Goal: Transaction & Acquisition: Purchase product/service

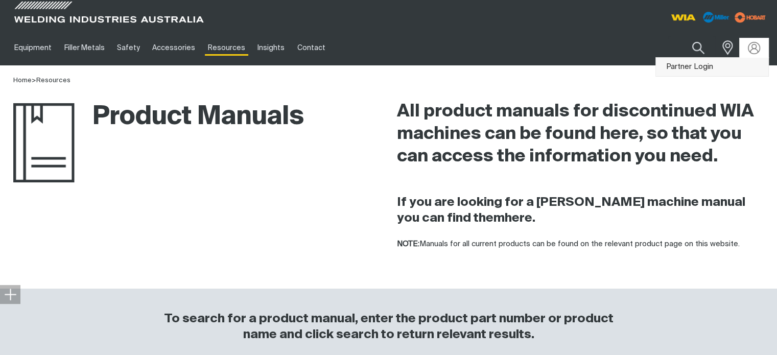
click at [695, 67] on link "Partner Login" at bounding box center [712, 67] width 112 height 19
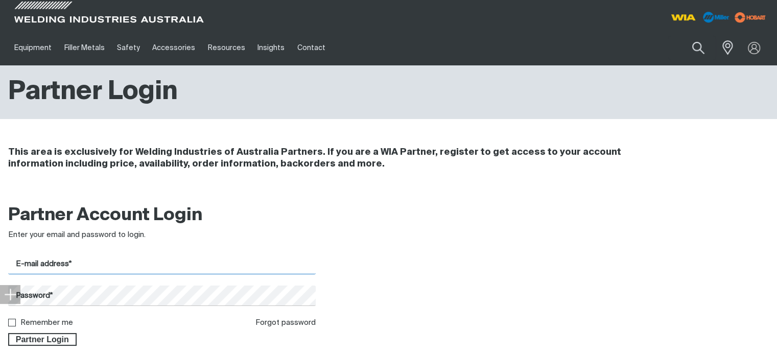
type input "[EMAIL_ADDRESS][DOMAIN_NAME]"
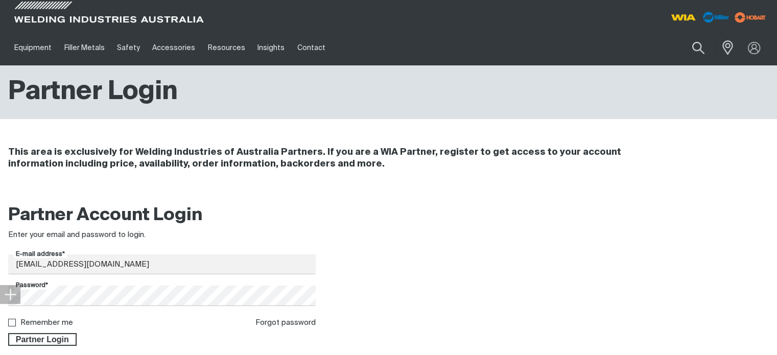
scroll to position [51, 0]
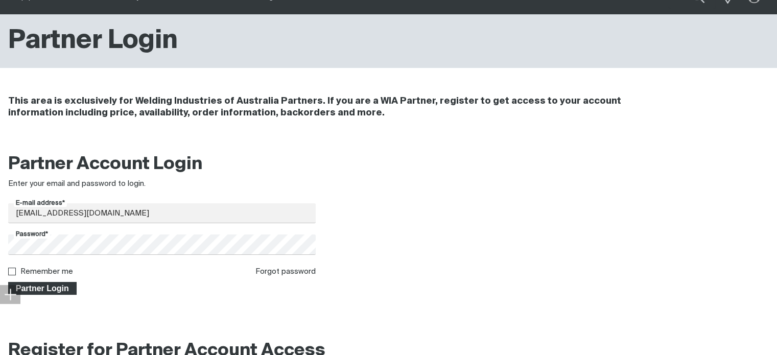
click at [30, 290] on span "Partner Login" at bounding box center [42, 288] width 66 height 13
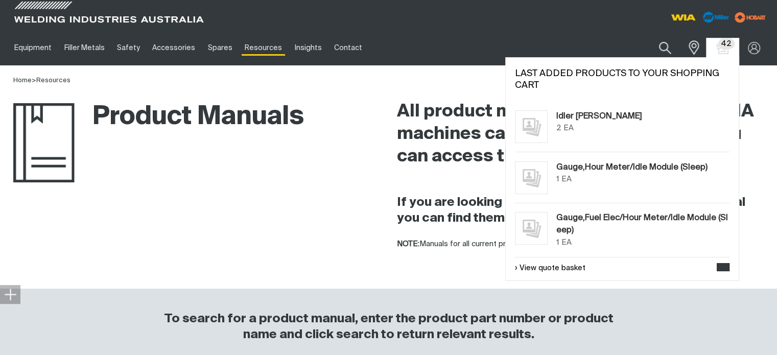
click at [727, 47] on span "42" at bounding box center [726, 43] width 16 height 11
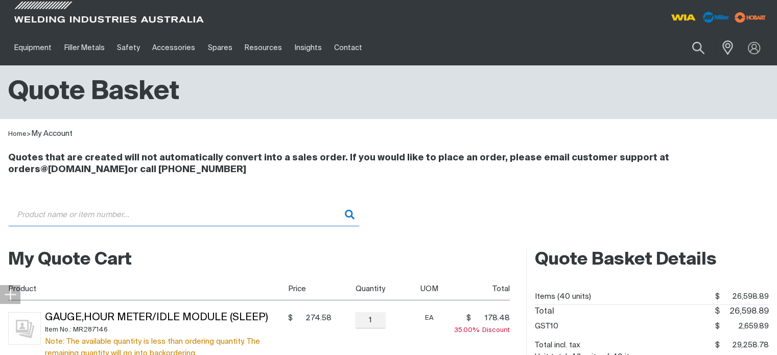
click at [60, 213] on input "Search" at bounding box center [183, 214] width 351 height 23
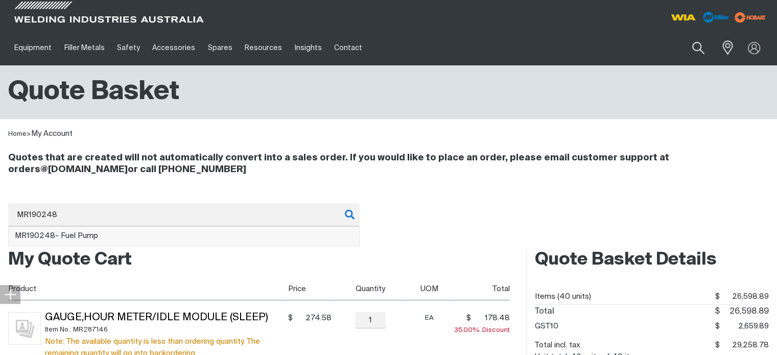
click at [69, 234] on span "MR190248 - Fuel Pump" at bounding box center [56, 236] width 83 height 8
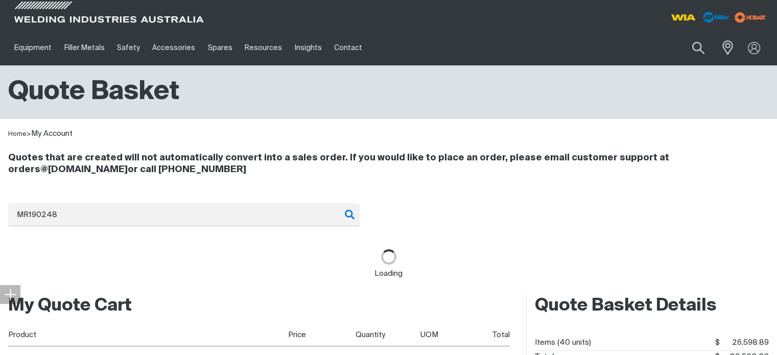
type input "MR190248 - Fuel Pump"
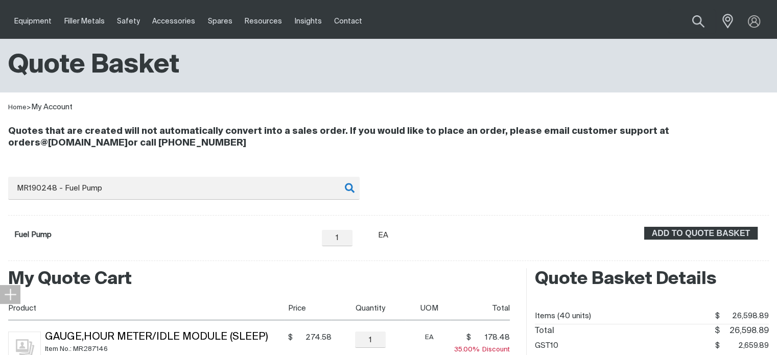
scroll to position [51, 0]
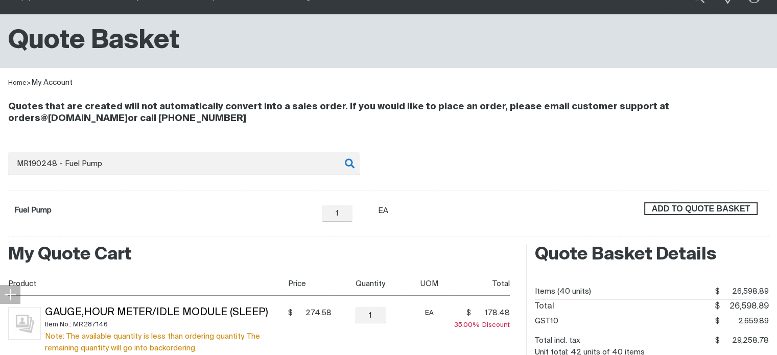
click at [704, 209] on span "ADD TO QUOTE BASKET" at bounding box center [700, 208] width 111 height 13
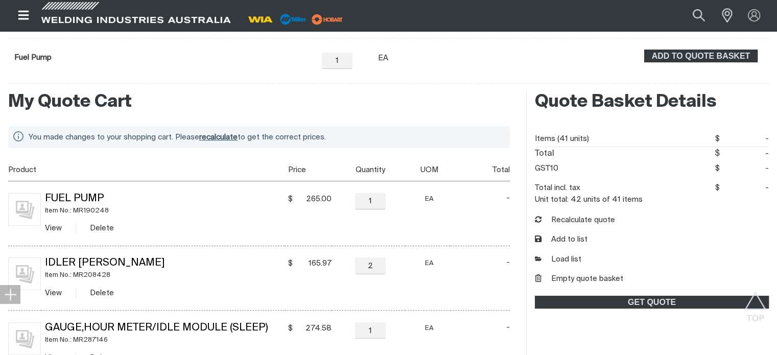
scroll to position [255, 0]
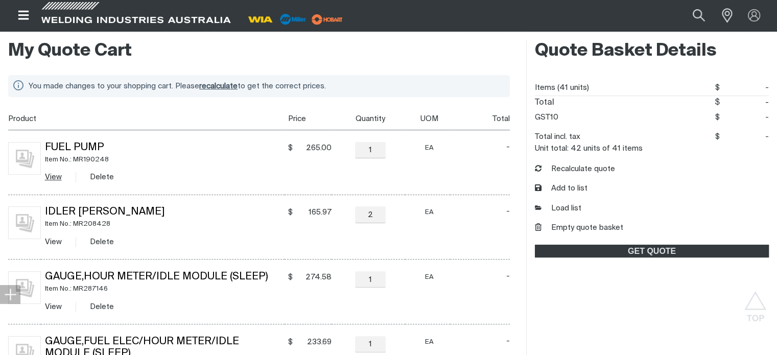
click at [51, 177] on link "View" at bounding box center [53, 177] width 17 height 8
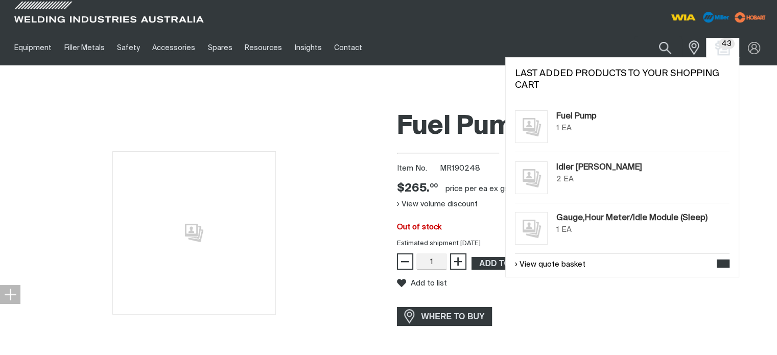
click at [719, 44] on img "Shopping cart (43 product(s))" at bounding box center [722, 47] width 15 height 15
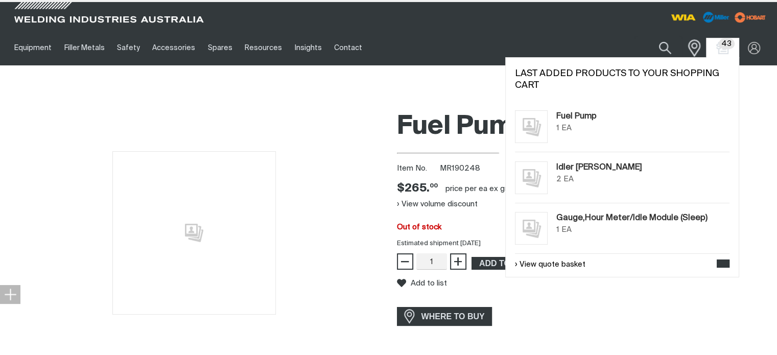
click at [703, 51] on span at bounding box center [691, 47] width 22 height 21
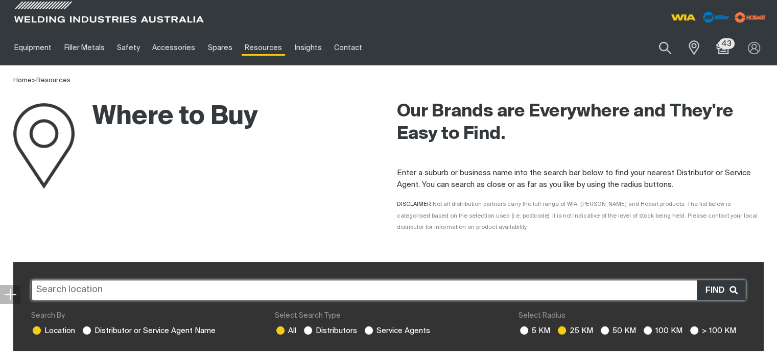
click at [720, 16] on img at bounding box center [715, 17] width 32 height 16
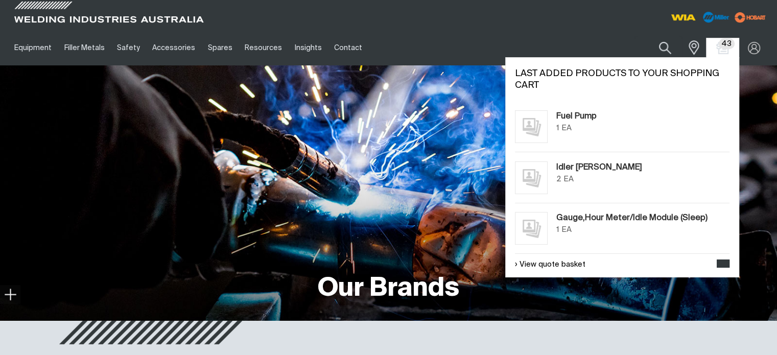
click at [723, 45] on span "43" at bounding box center [727, 43] width 16 height 11
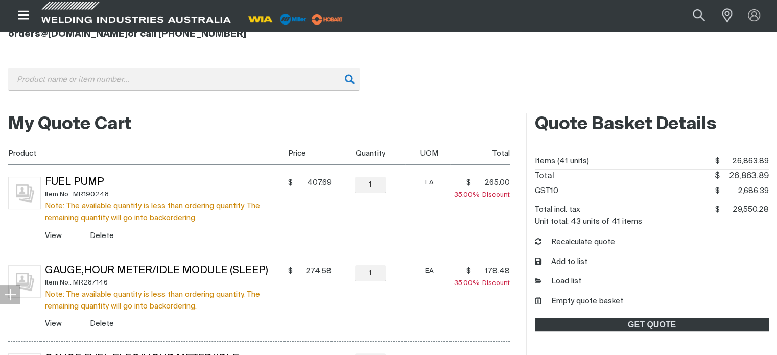
scroll to position [153, 0]
